Goal: Communication & Community: Answer question/provide support

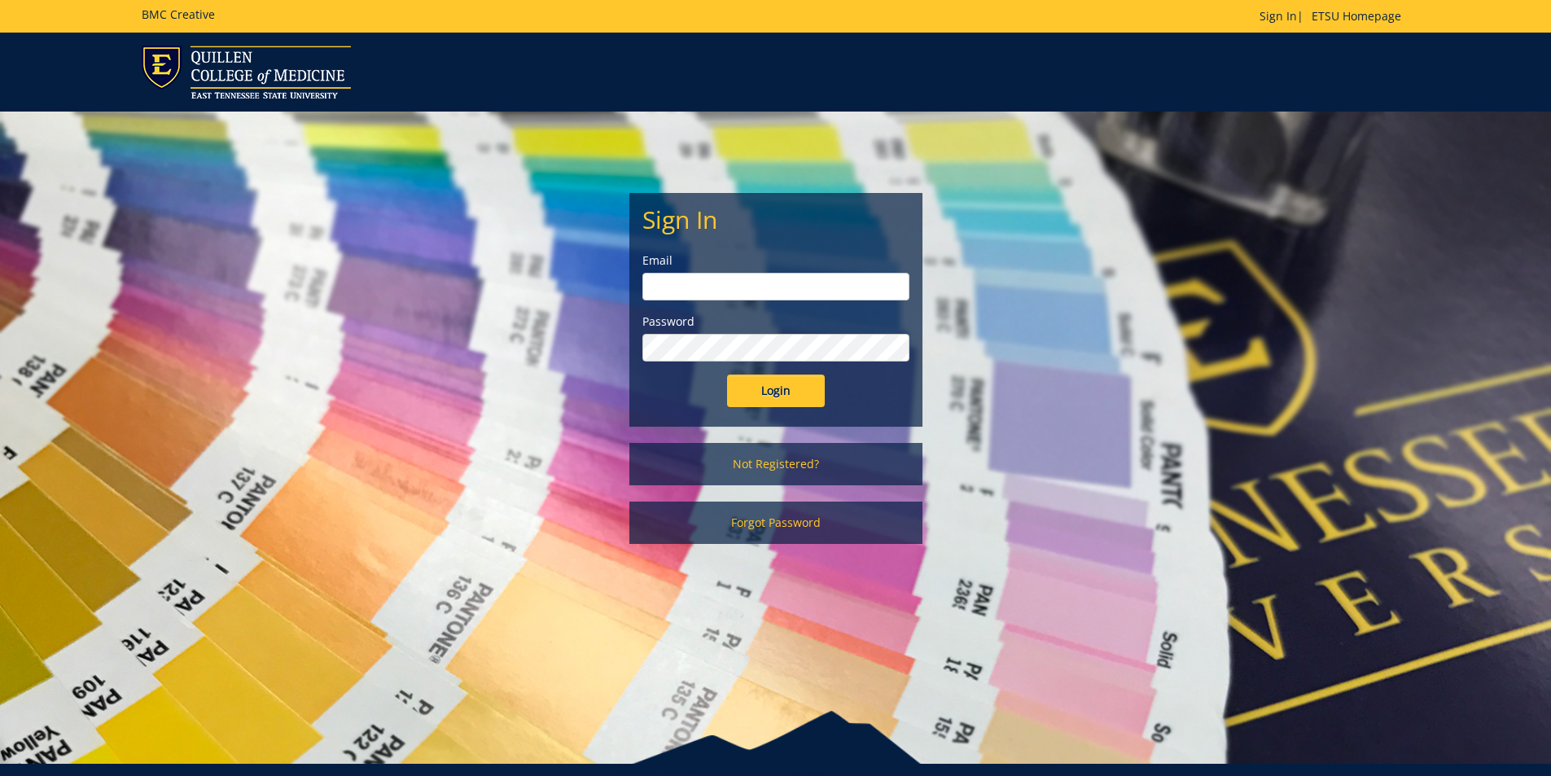
type input "youngtl@etsu.edu"
click at [790, 382] on input "Login" at bounding box center [776, 390] width 98 height 33
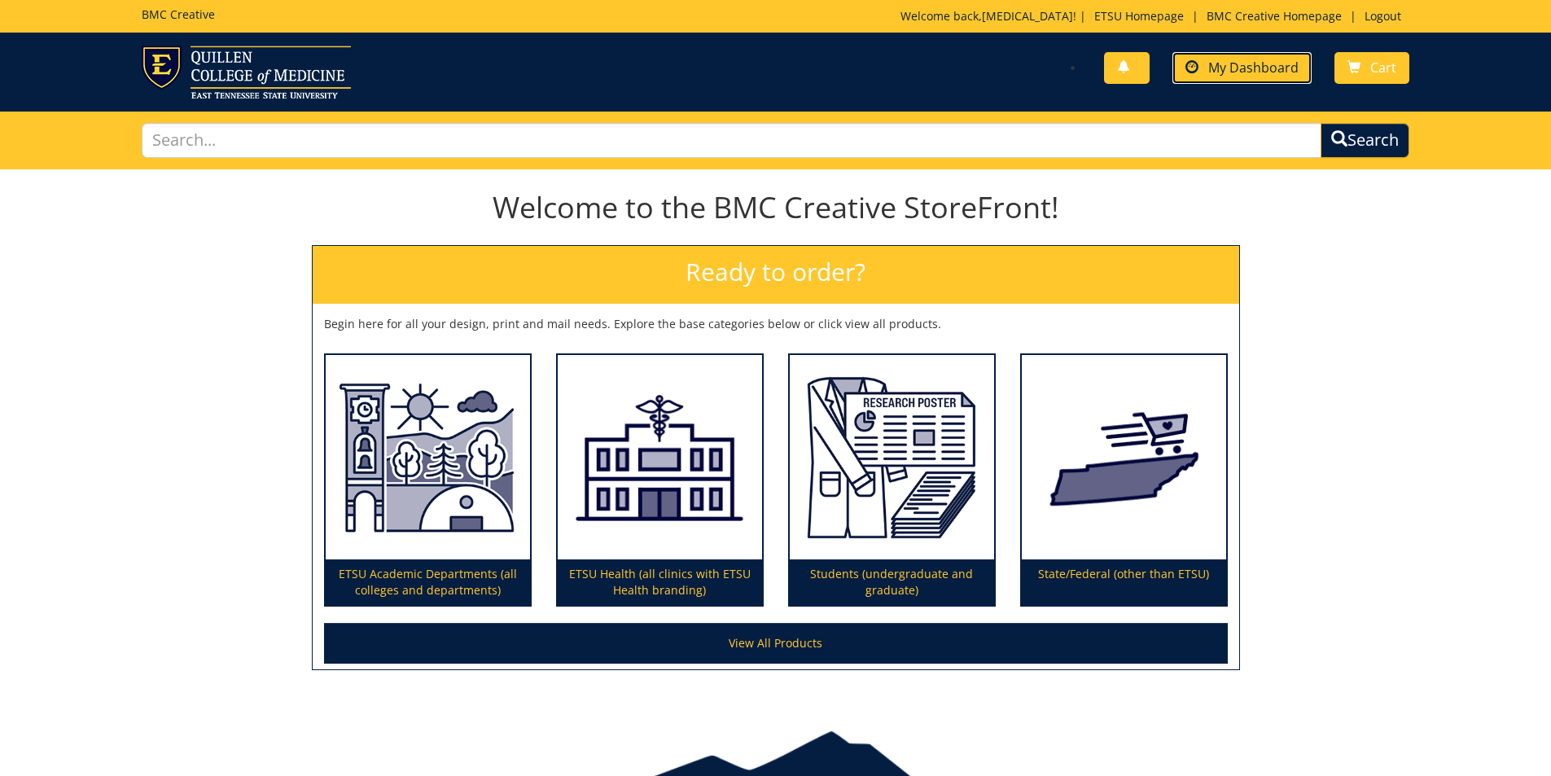
click at [1234, 63] on span "My Dashboard" at bounding box center [1253, 68] width 90 height 18
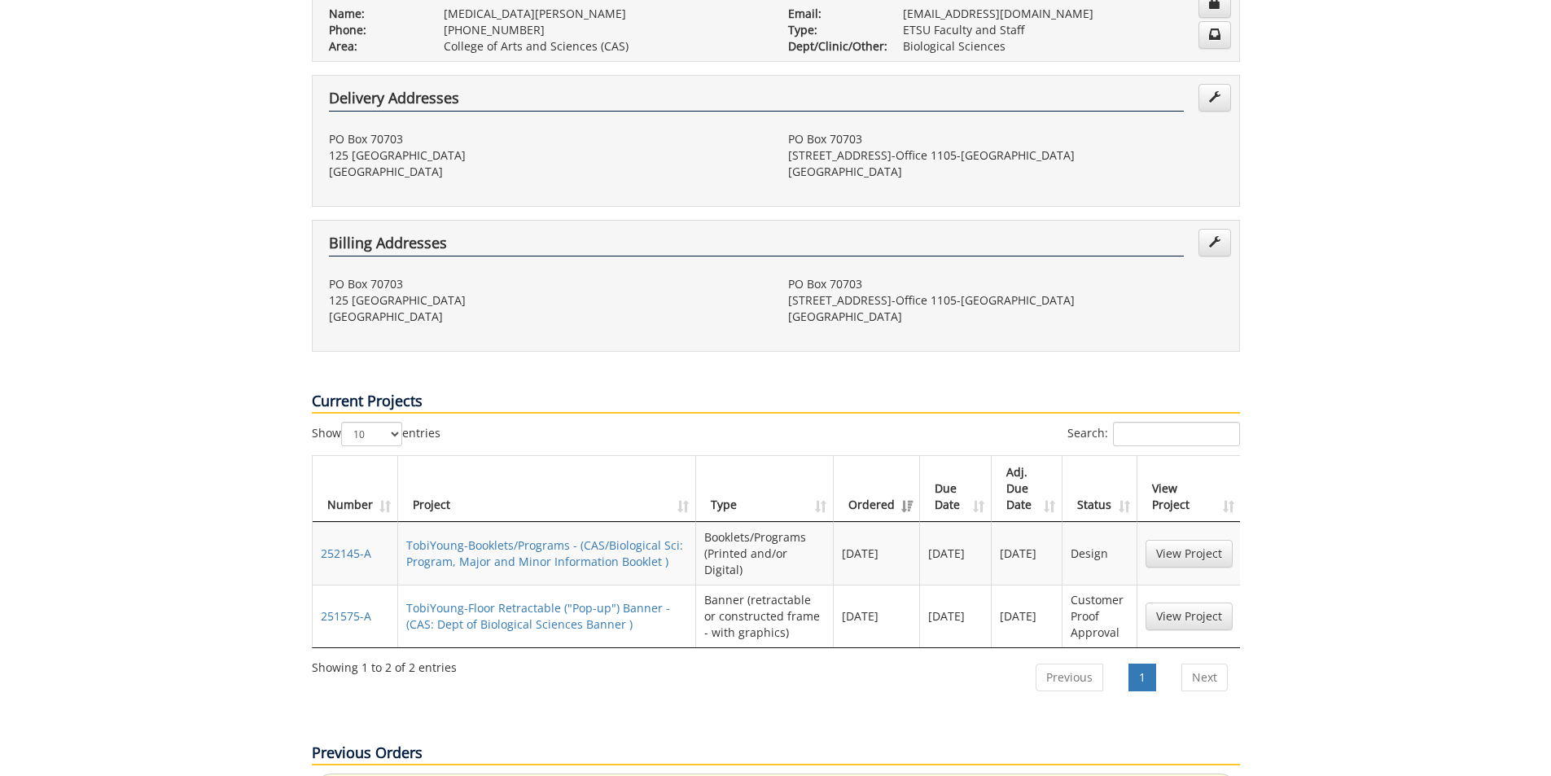
scroll to position [488, 0]
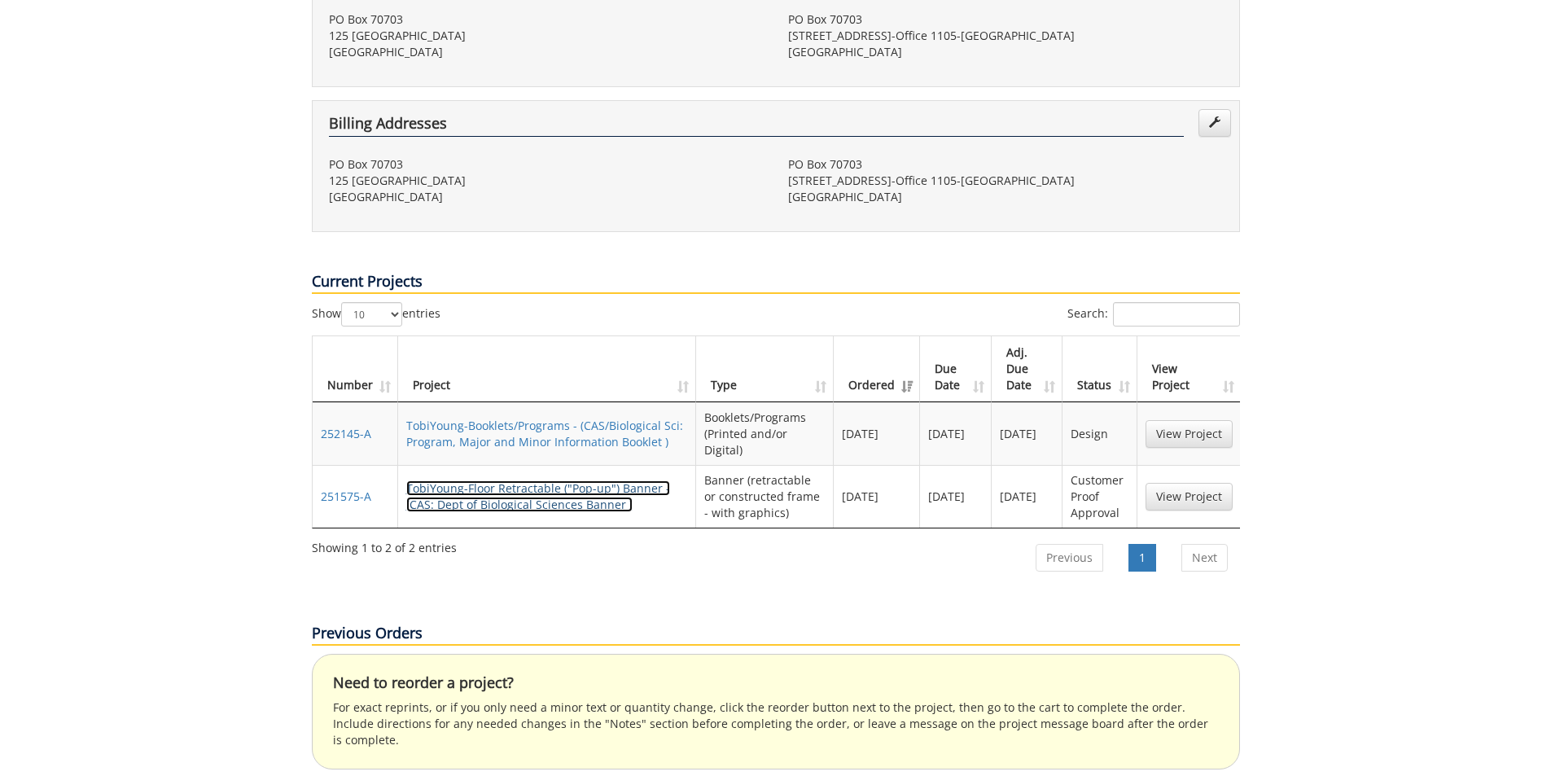
click at [520, 480] on link "TobiYoung-Floor Retractable ("Pop-up") Banner - (CAS: Dept of Biological Scienc…" at bounding box center [538, 496] width 264 height 32
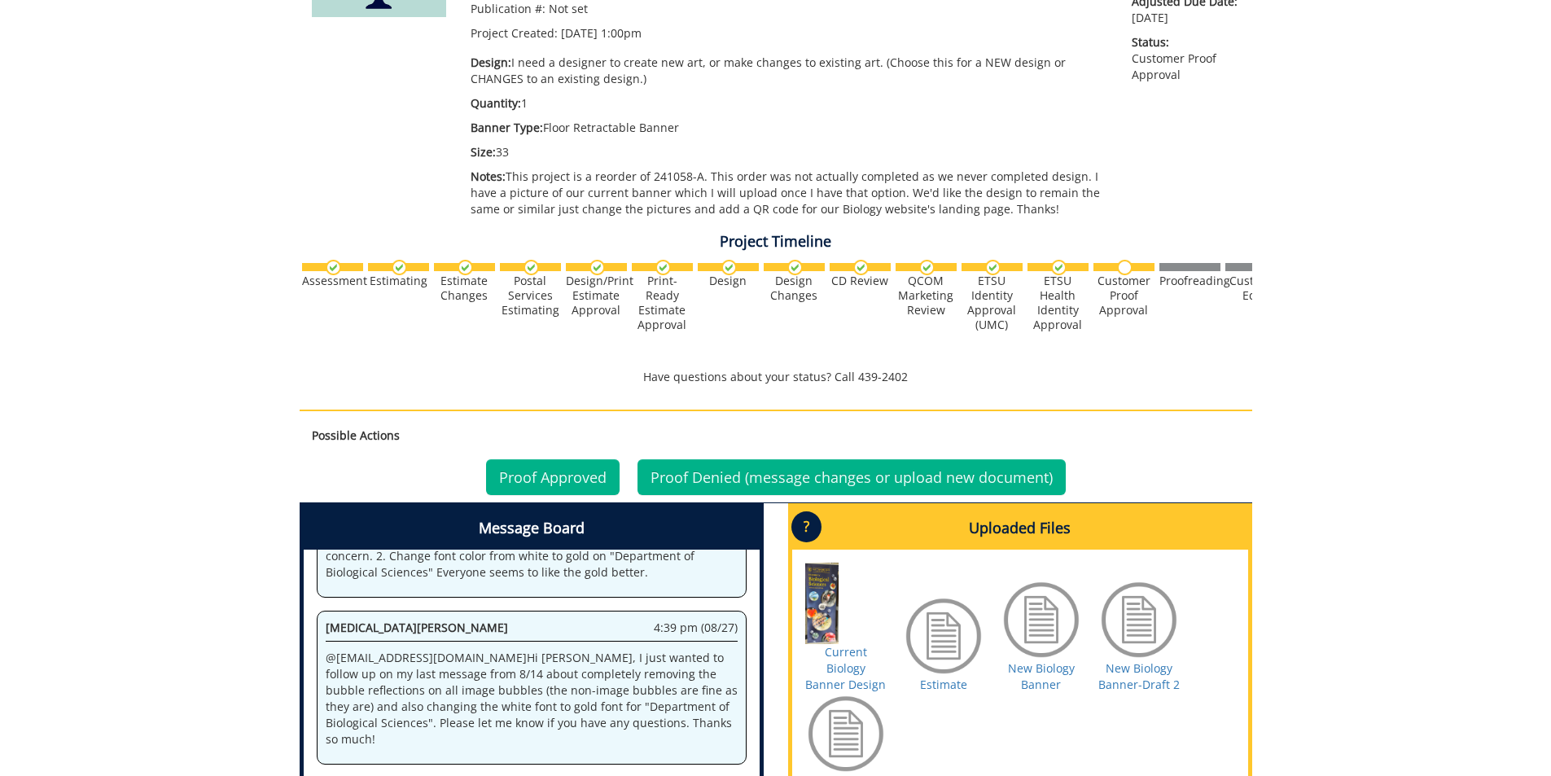
scroll to position [613, 0]
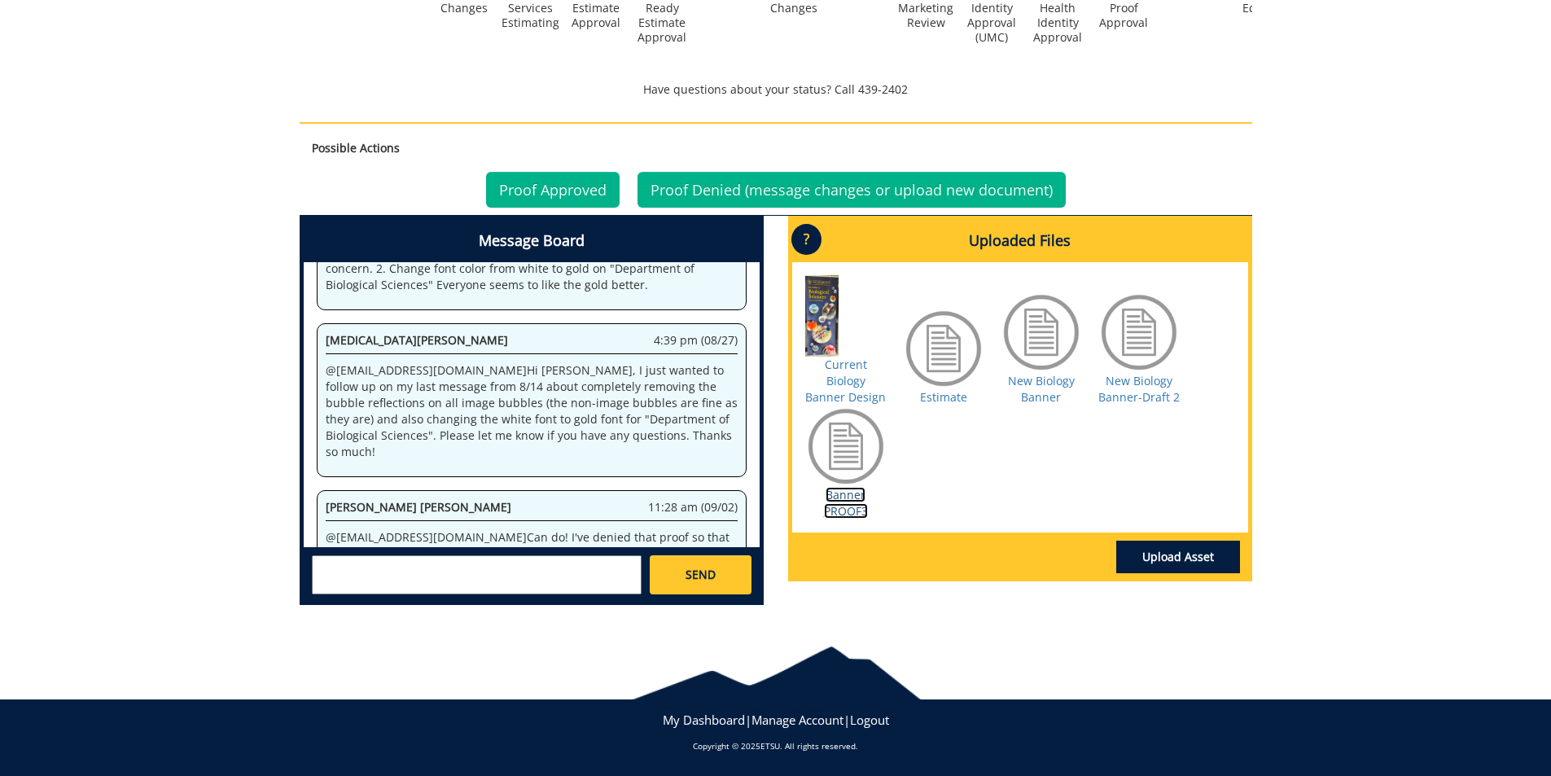
click at [842, 505] on link "Banner PROOF3" at bounding box center [846, 503] width 44 height 32
click at [405, 568] on textarea at bounding box center [477, 574] width 330 height 39
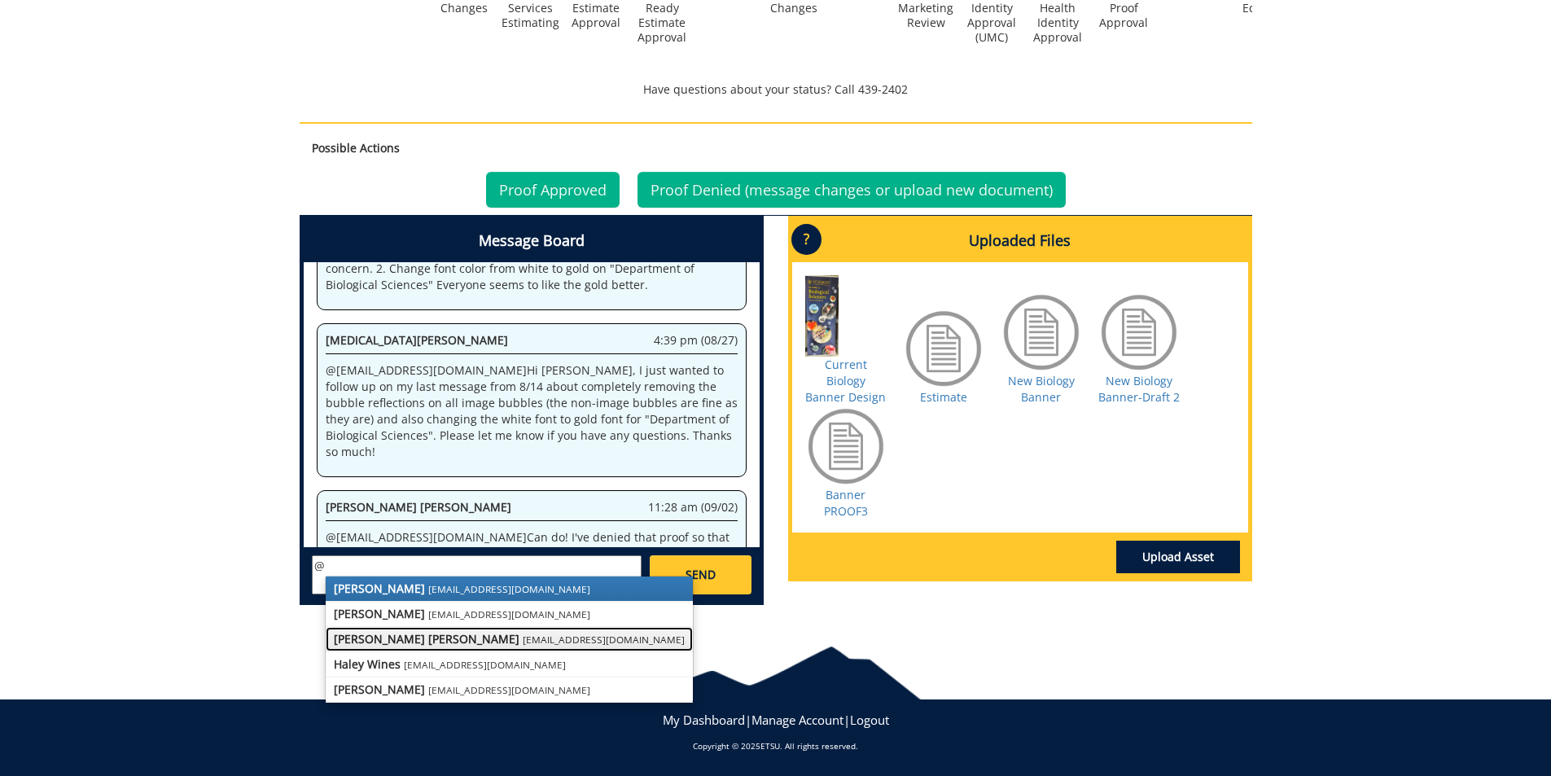
click at [412, 637] on strong "[PERSON_NAME] [PERSON_NAME]" at bounding box center [427, 638] width 186 height 15
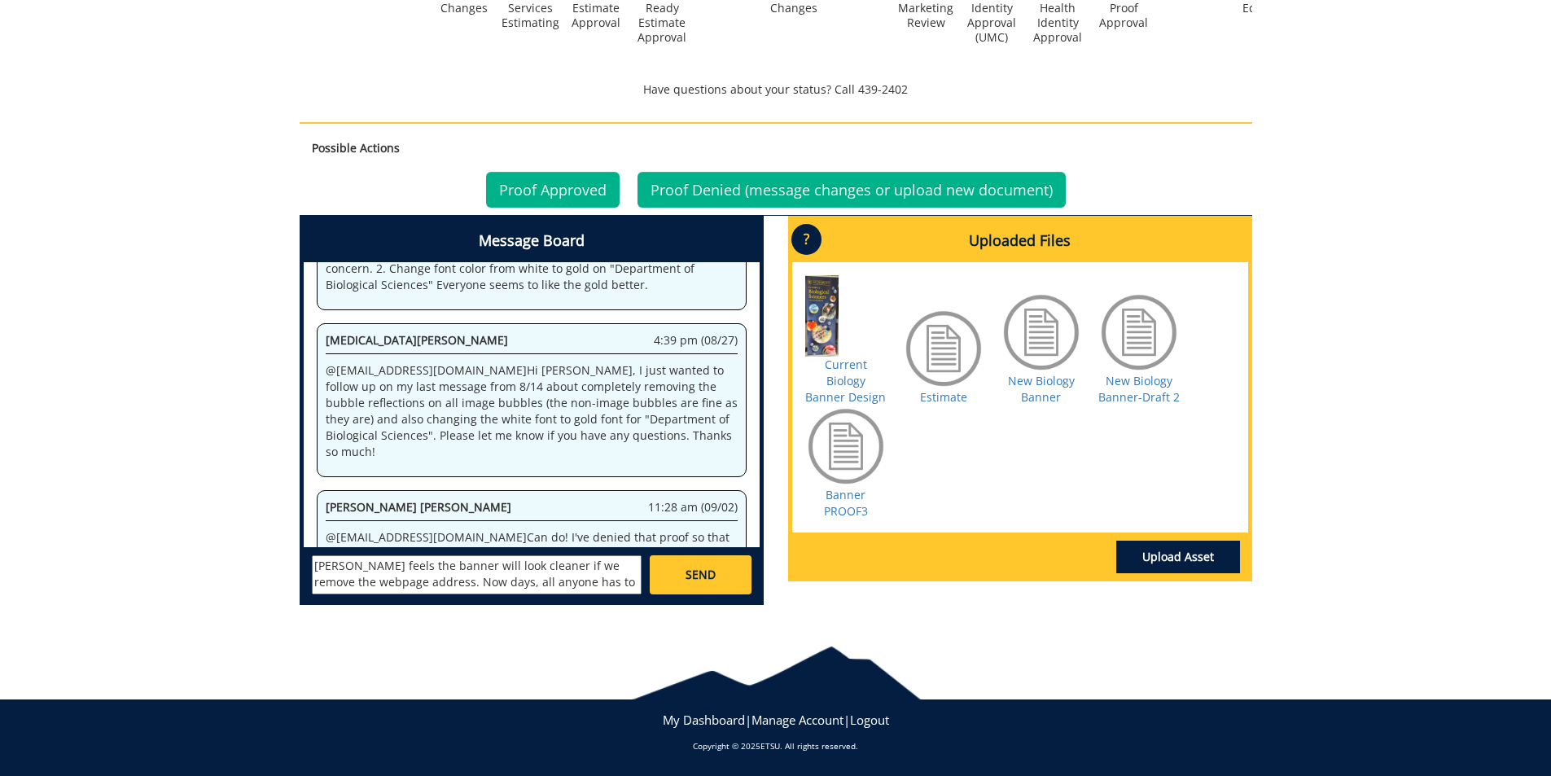
scroll to position [96, 0]
drag, startPoint x: 609, startPoint y: 584, endPoint x: 547, endPoint y: 580, distance: 62.1
click at [547, 580] on textarea "@[EMAIL_ADDRESS][DOMAIN_NAME] Thanks so much for your quick work on the new pro…" at bounding box center [477, 574] width 330 height 39
click at [568, 580] on textarea "@[EMAIL_ADDRESS][DOMAIN_NAME] Thanks so much for your quick work on the new pro…" at bounding box center [477, 574] width 330 height 39
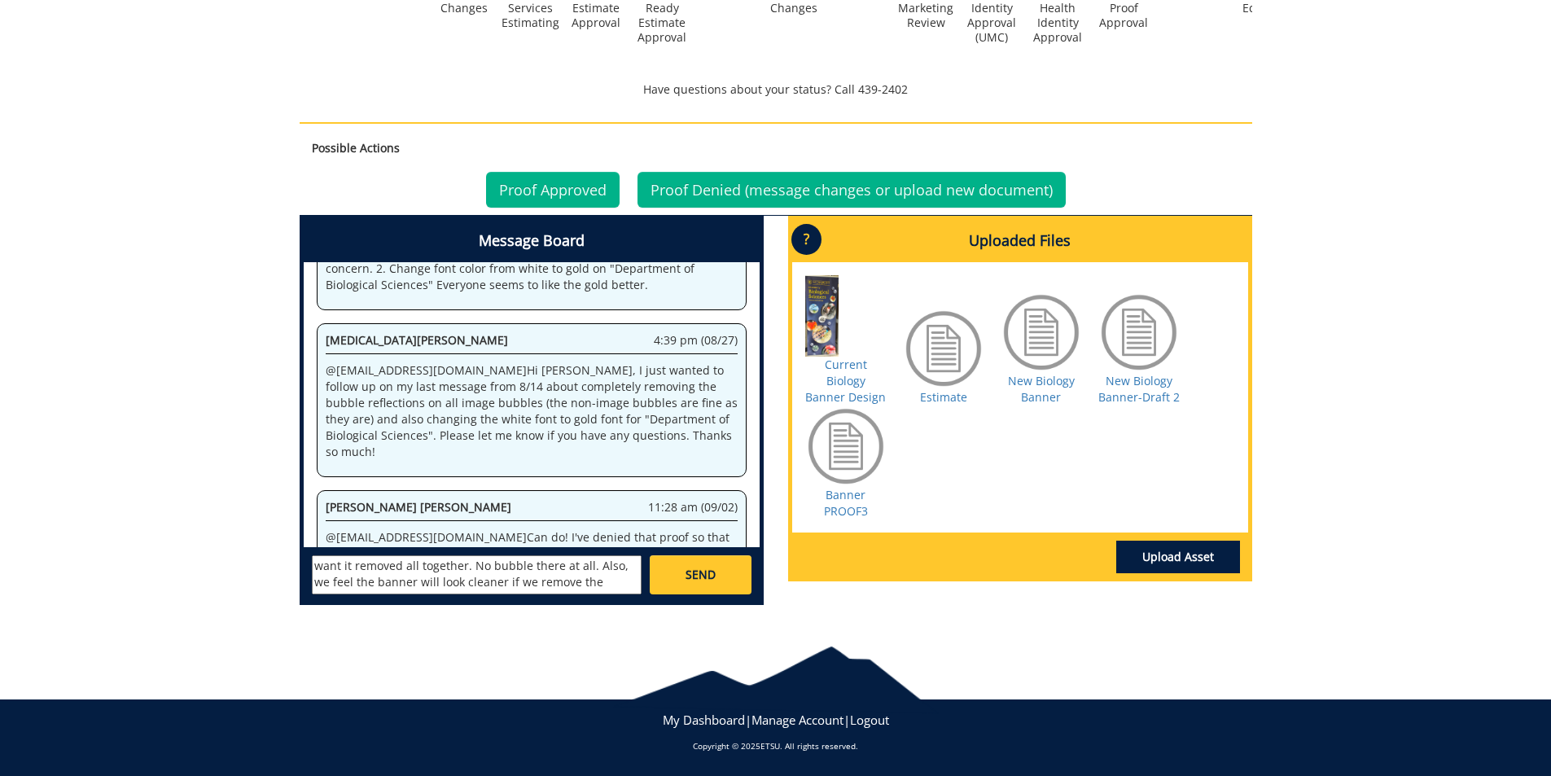
scroll to position [63, 0]
click at [555, 583] on textarea "@[EMAIL_ADDRESS][DOMAIN_NAME] Thanks so much for your quick work on the new pro…" at bounding box center [477, 574] width 330 height 39
type textarea "@[EMAIL_ADDRESS][DOMAIN_NAME] Thanks so much for your quick work on the new pro…"
click at [720, 582] on link "SEND" at bounding box center [700, 574] width 101 height 39
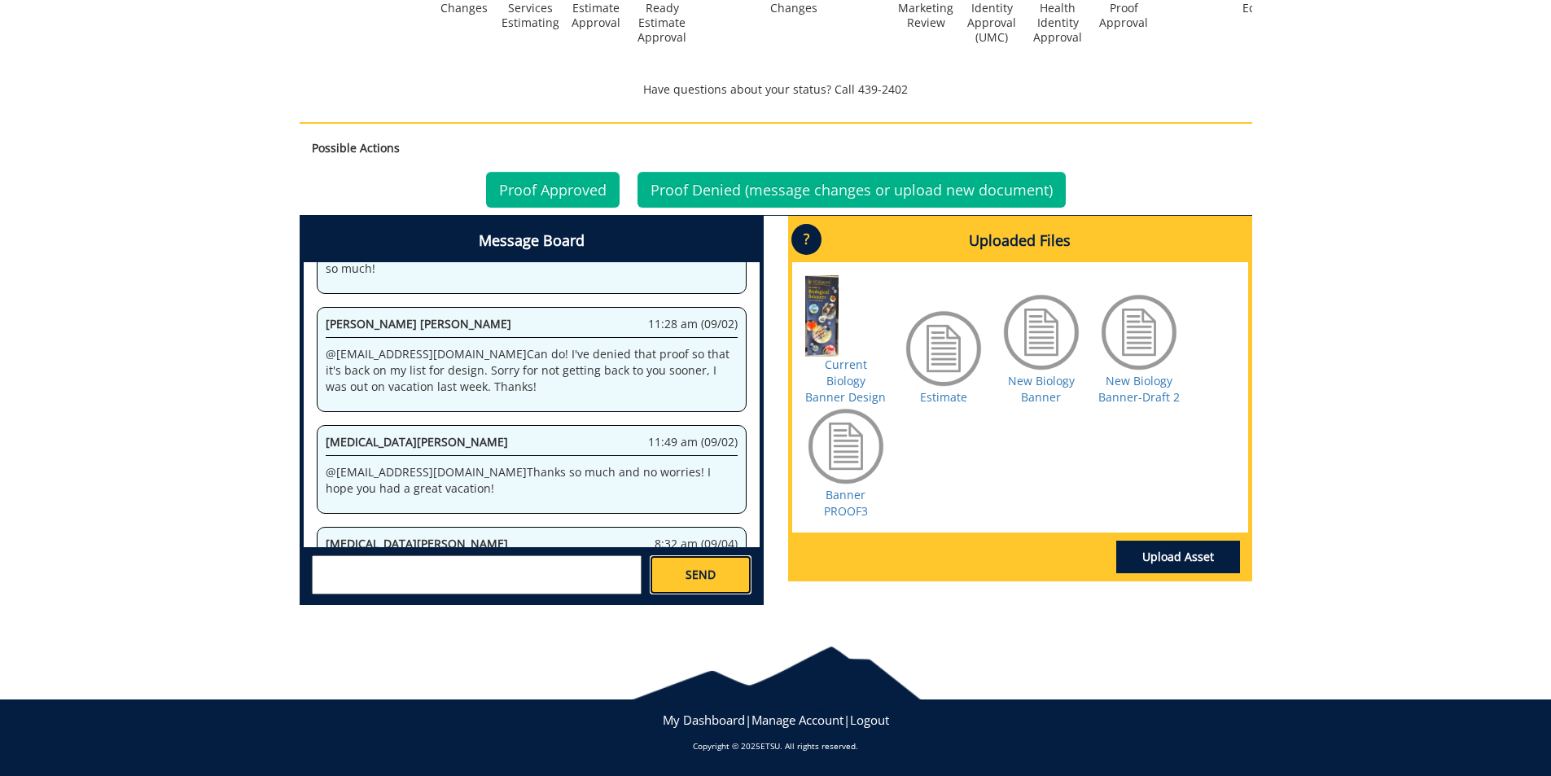
scroll to position [10997, 0]
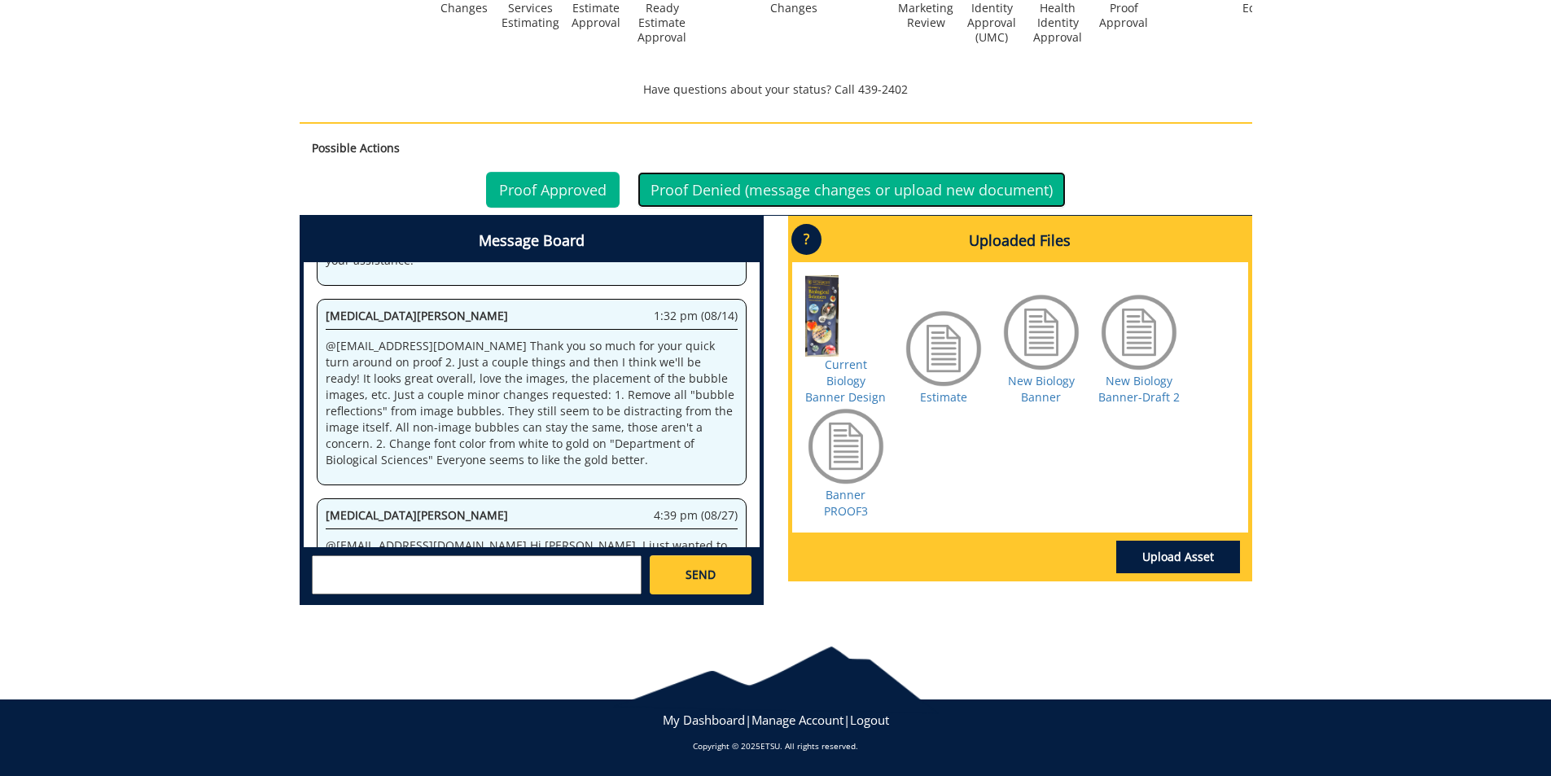
click at [816, 193] on link "Proof Denied (message changes or upload new document)" at bounding box center [851, 190] width 428 height 36
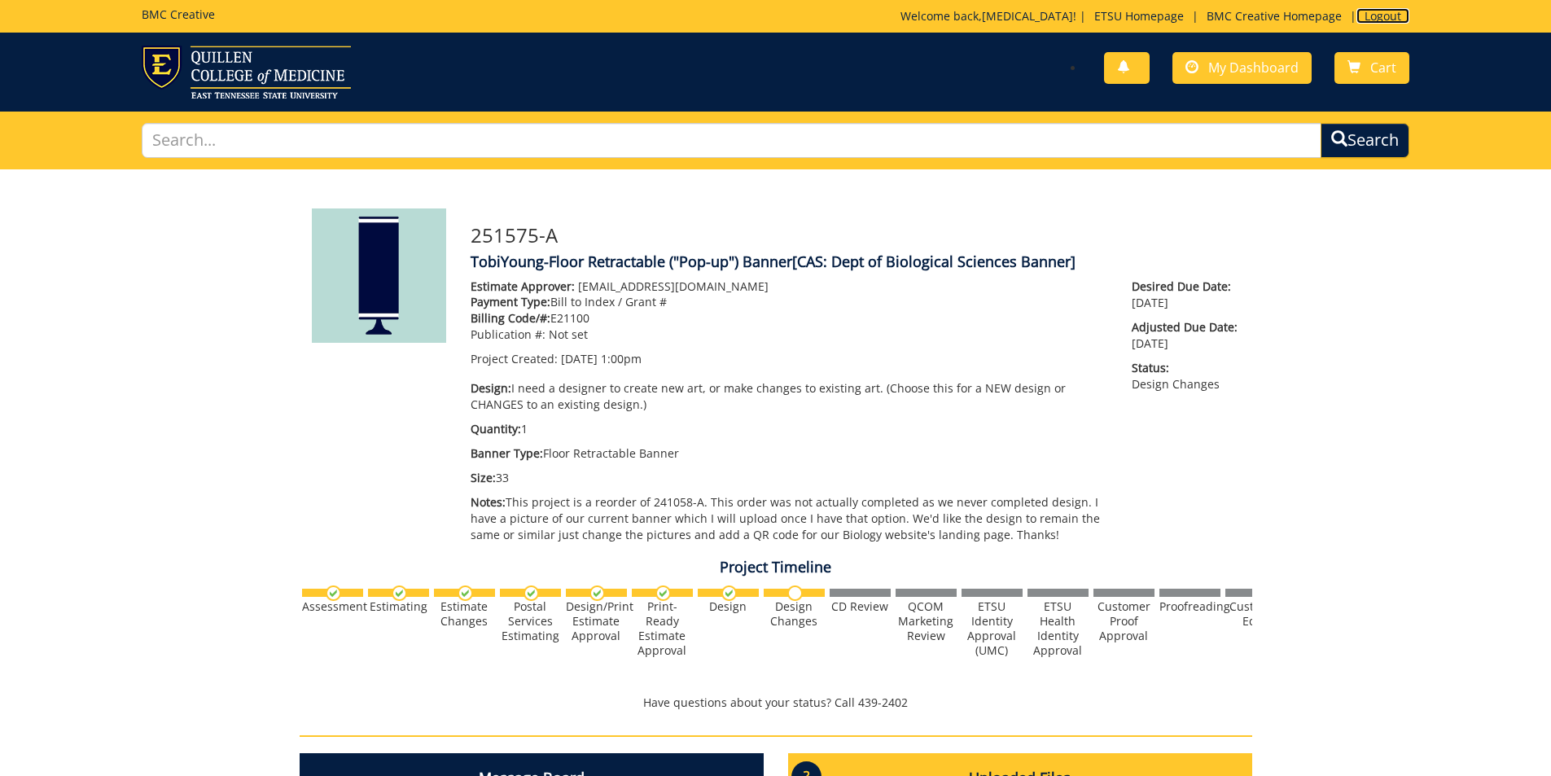
click at [1389, 14] on link "Logout" at bounding box center [1382, 15] width 53 height 15
